Goal: Check status: Check status

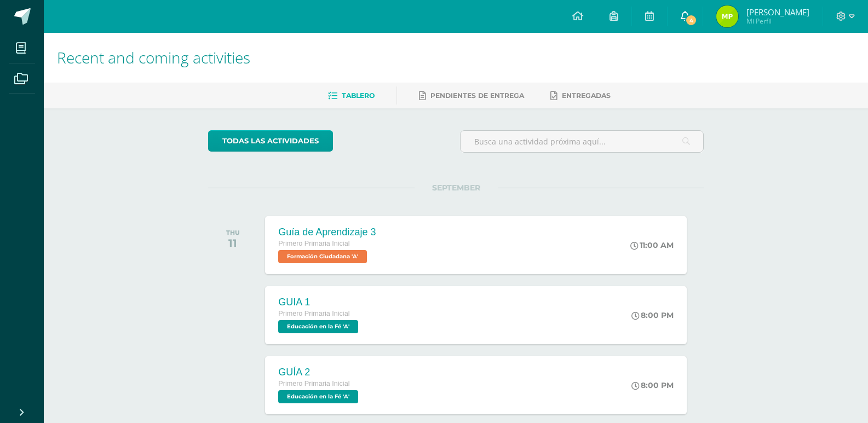
click at [697, 20] on span "4" at bounding box center [691, 20] width 12 height 12
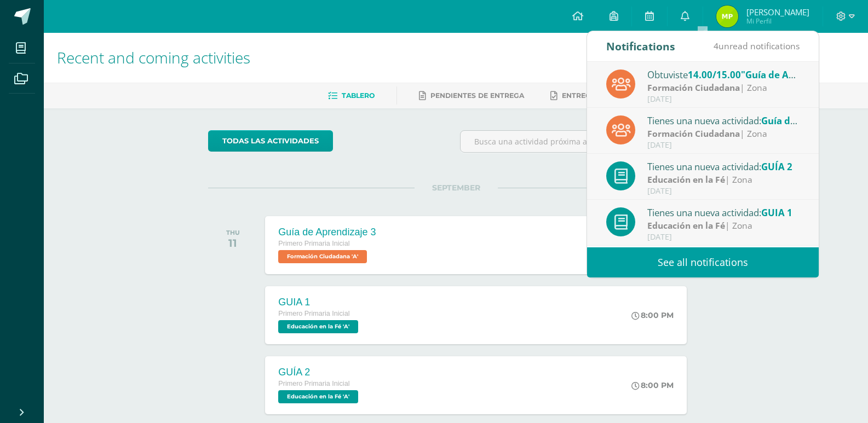
click at [742, 258] on link "See all notifications" at bounding box center [703, 262] width 232 height 30
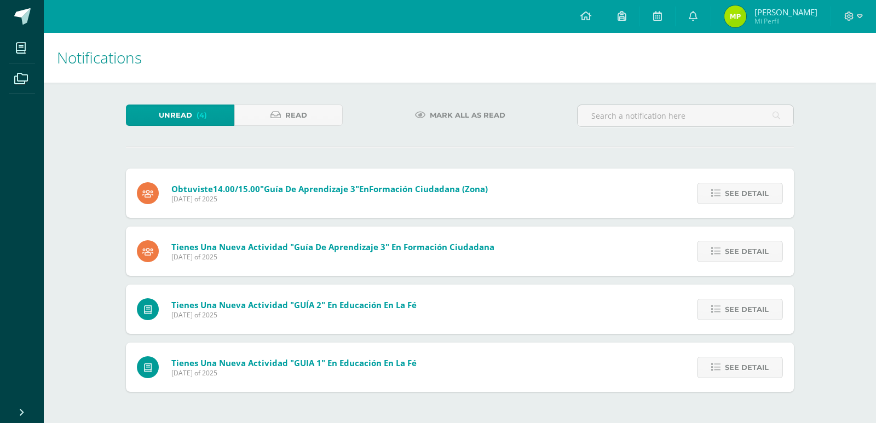
click at [463, 113] on span "Mark all as read" at bounding box center [468, 115] width 76 height 20
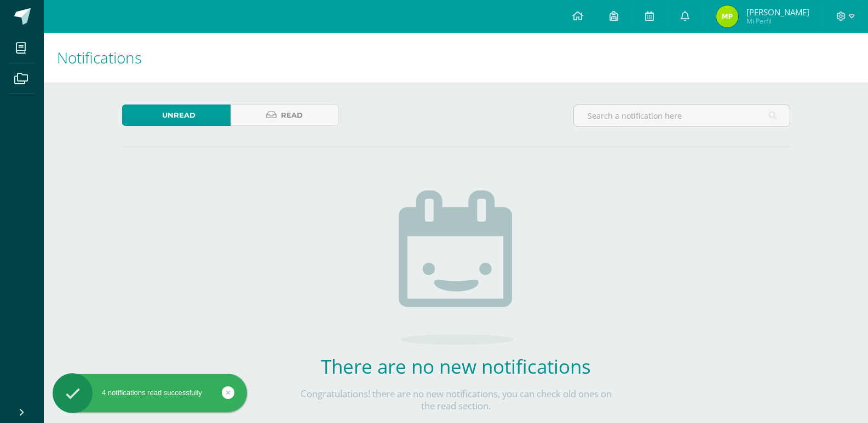
click at [738, 17] on img at bounding box center [727, 16] width 22 height 22
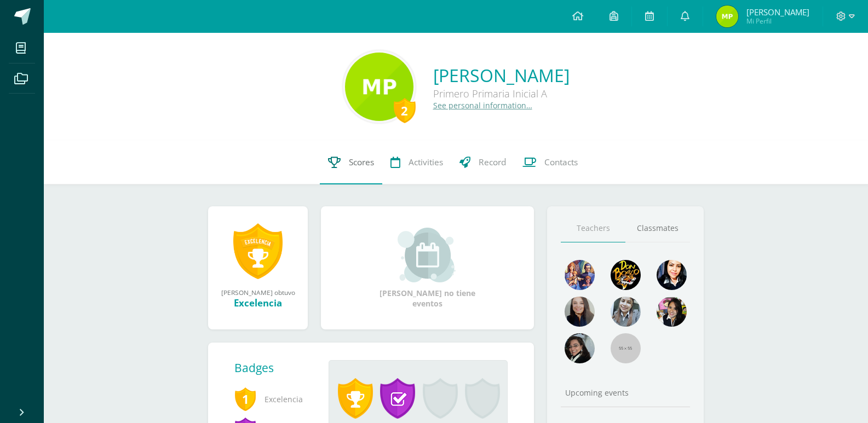
click at [344, 161] on link "Scores" at bounding box center [351, 163] width 62 height 44
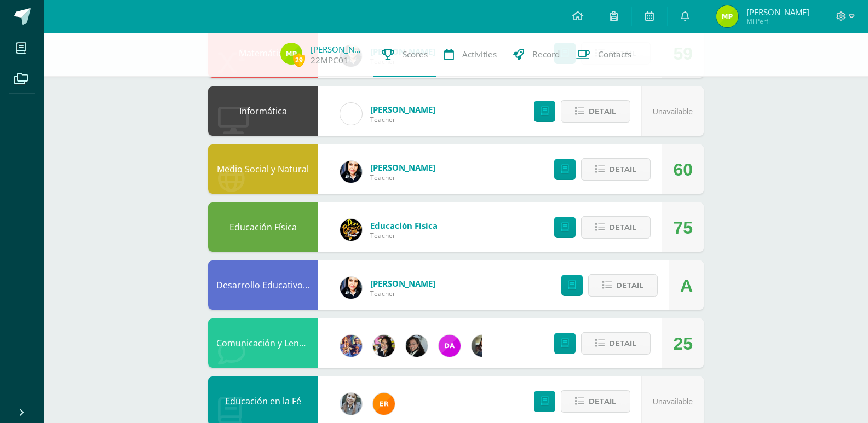
scroll to position [328, 0]
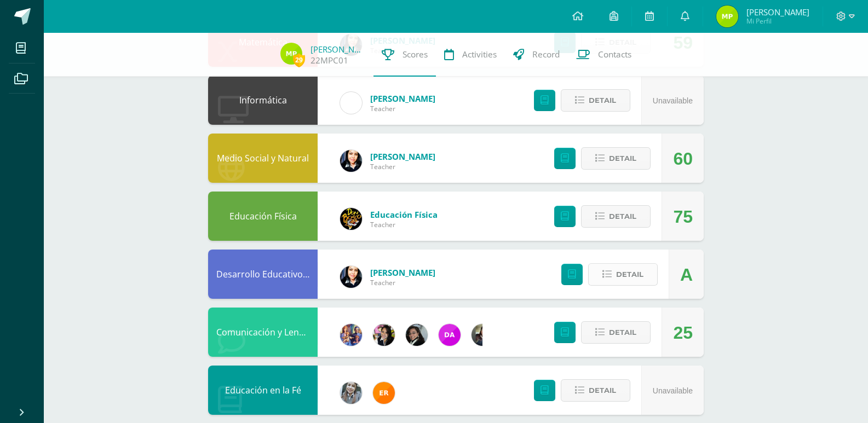
click at [606, 271] on icon at bounding box center [606, 274] width 9 height 9
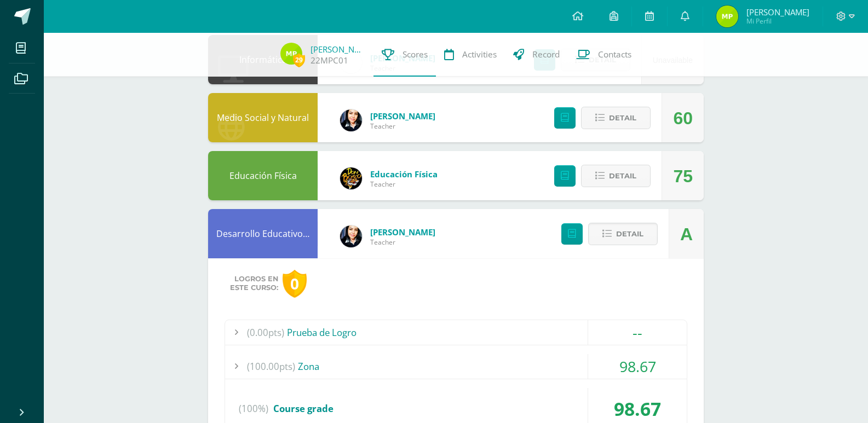
scroll to position [438, 0]
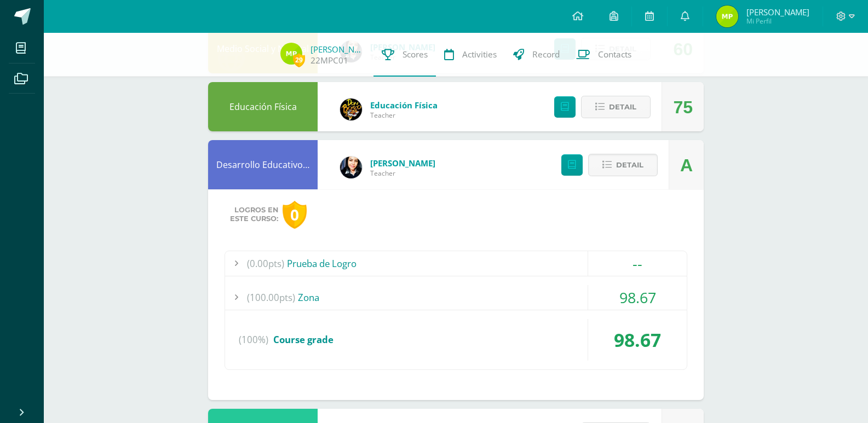
click at [232, 294] on div at bounding box center [236, 297] width 22 height 25
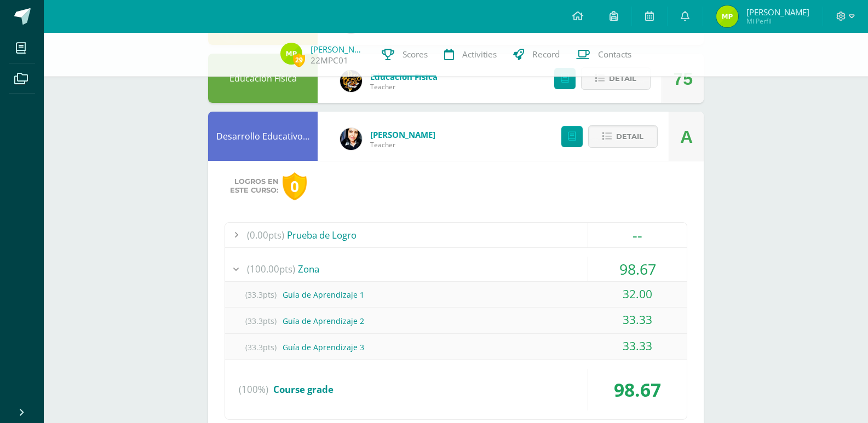
scroll to position [493, 0]
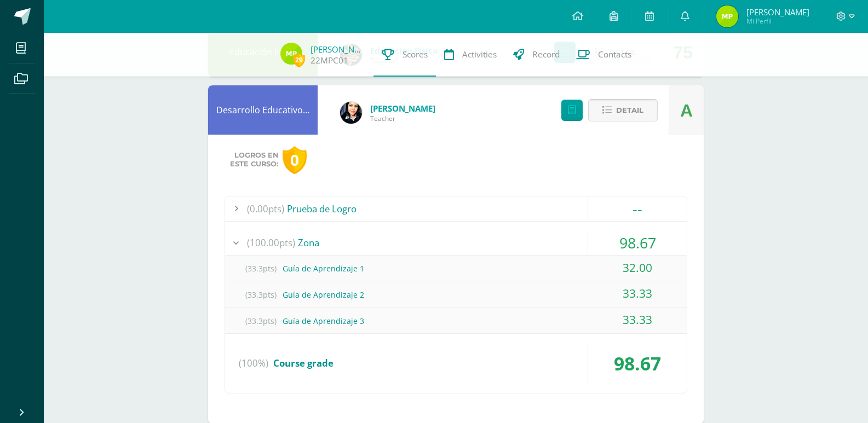
click at [637, 113] on span "Detail" at bounding box center [629, 110] width 27 height 20
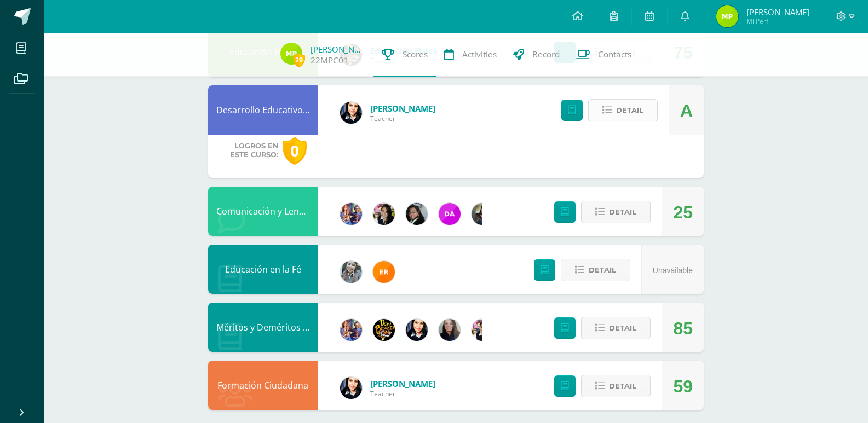
scroll to position [458, 0]
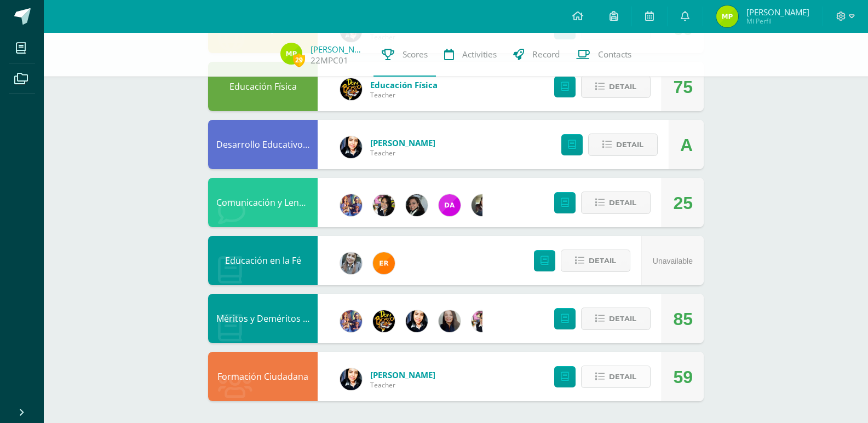
click at [619, 373] on span "Detail" at bounding box center [622, 377] width 27 height 20
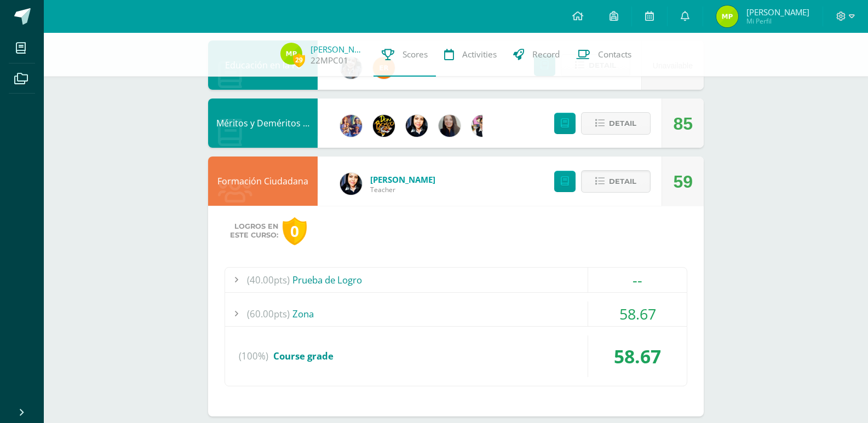
scroll to position [669, 0]
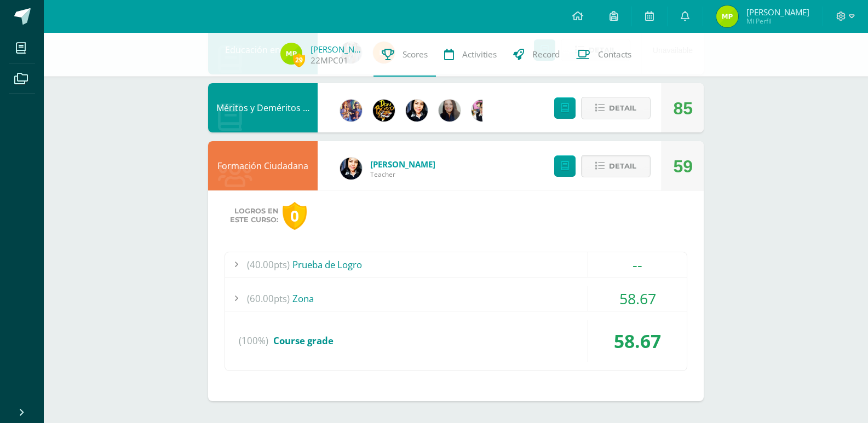
click at [233, 294] on div at bounding box center [236, 298] width 22 height 25
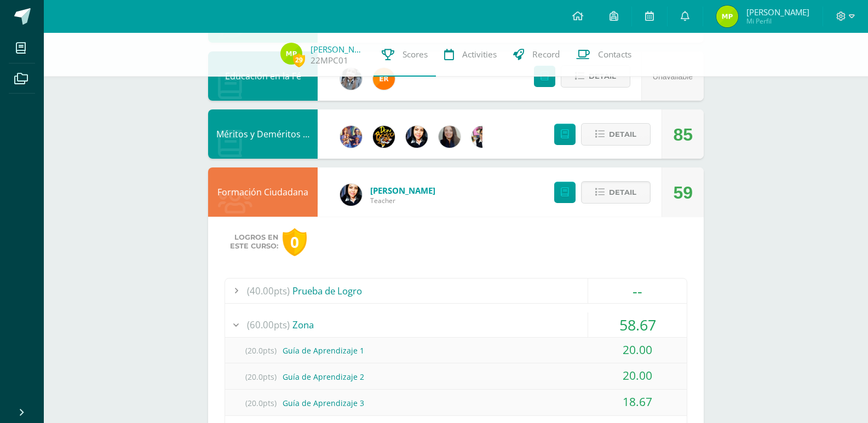
scroll to position [614, 0]
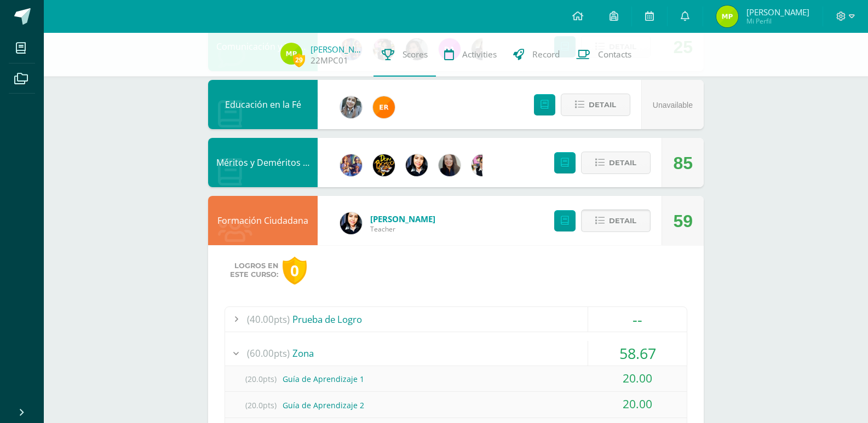
click at [627, 218] on span "Detail" at bounding box center [622, 221] width 27 height 20
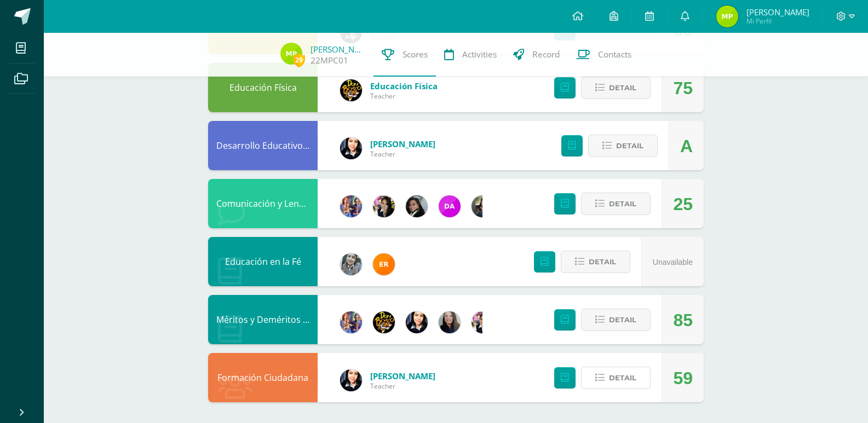
scroll to position [458, 0]
